Goal: Information Seeking & Learning: Learn about a topic

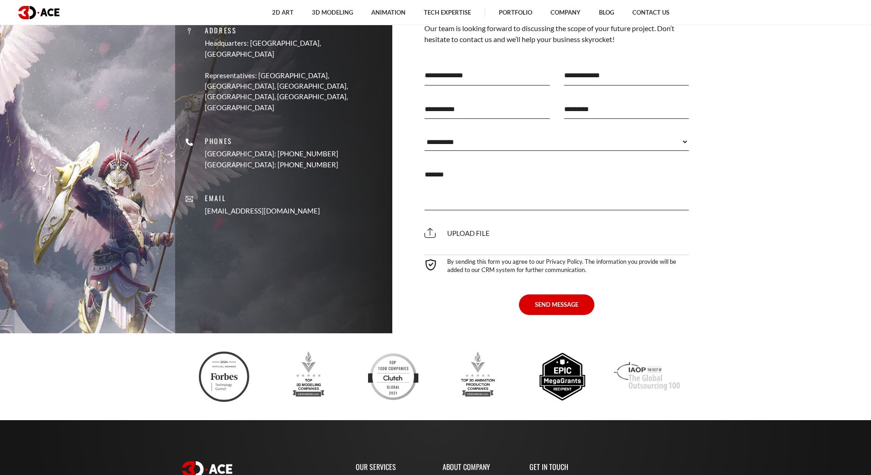
scroll to position [6339, 0]
